Goal: Find specific page/section: Find specific page/section

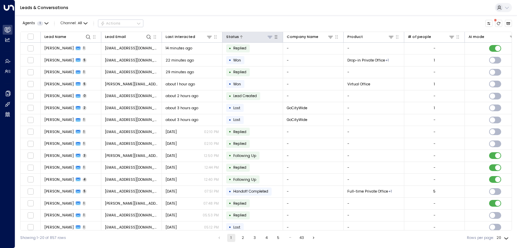
click at [254, 34] on div at bounding box center [256, 37] width 34 height 6
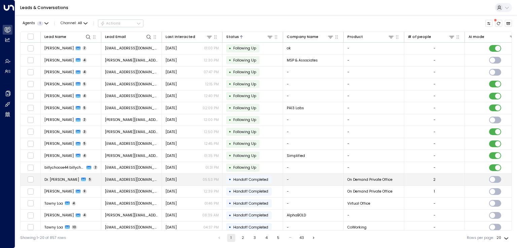
click at [61, 178] on span "Dr. [PERSON_NAME]" at bounding box center [61, 179] width 35 height 5
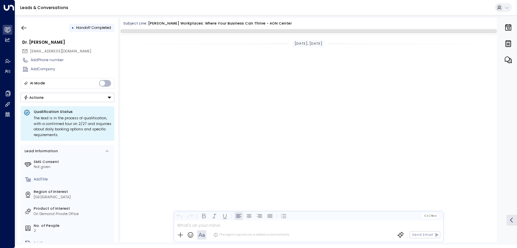
scroll to position [531, 0]
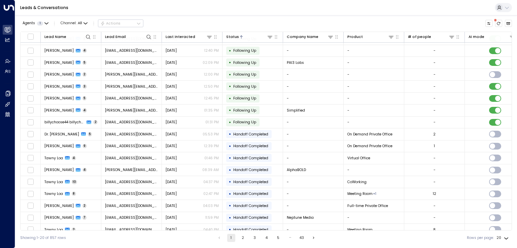
scroll to position [51, 0]
